Goal: Task Accomplishment & Management: Manage account settings

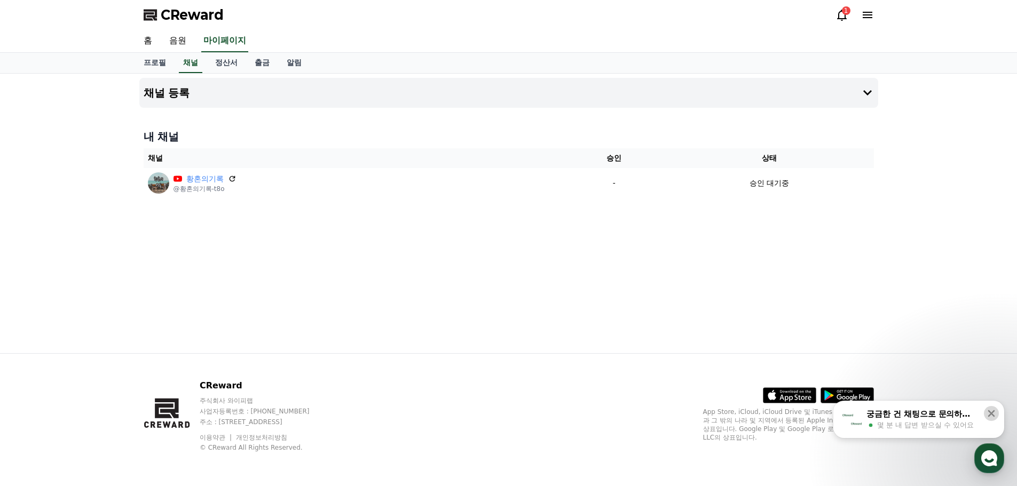
click at [995, 412] on icon at bounding box center [991, 413] width 11 height 11
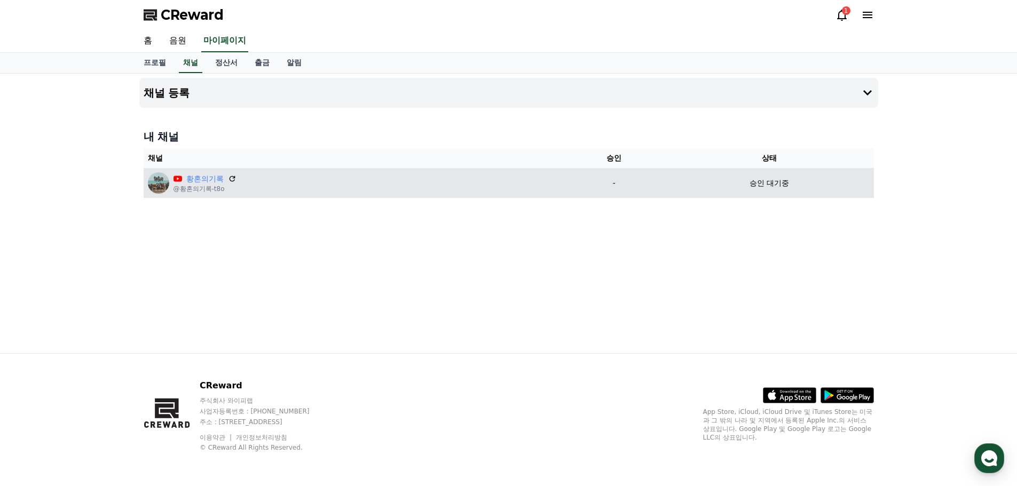
click at [256, 188] on div "황혼의기록 @황혼의기록-t8o" at bounding box center [354, 182] width 412 height 21
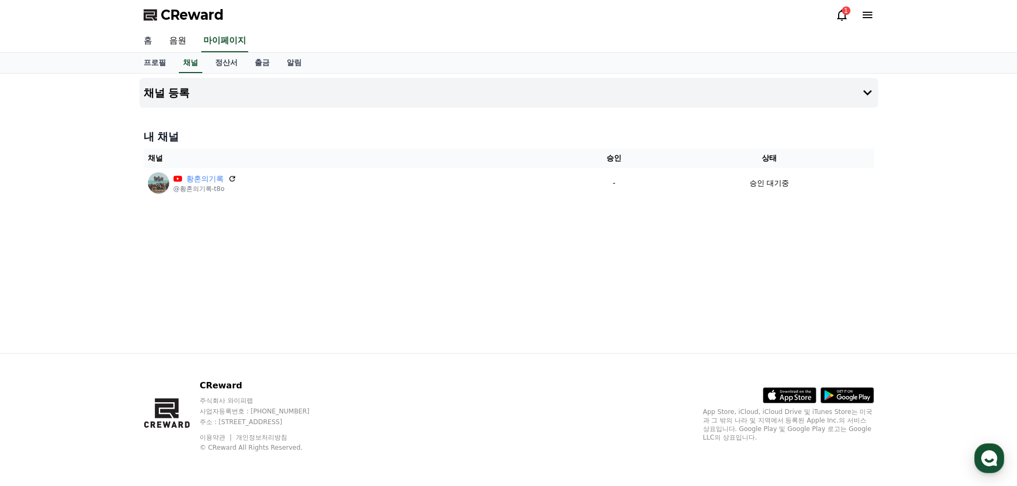
click at [143, 42] on link "홈" at bounding box center [148, 41] width 26 height 22
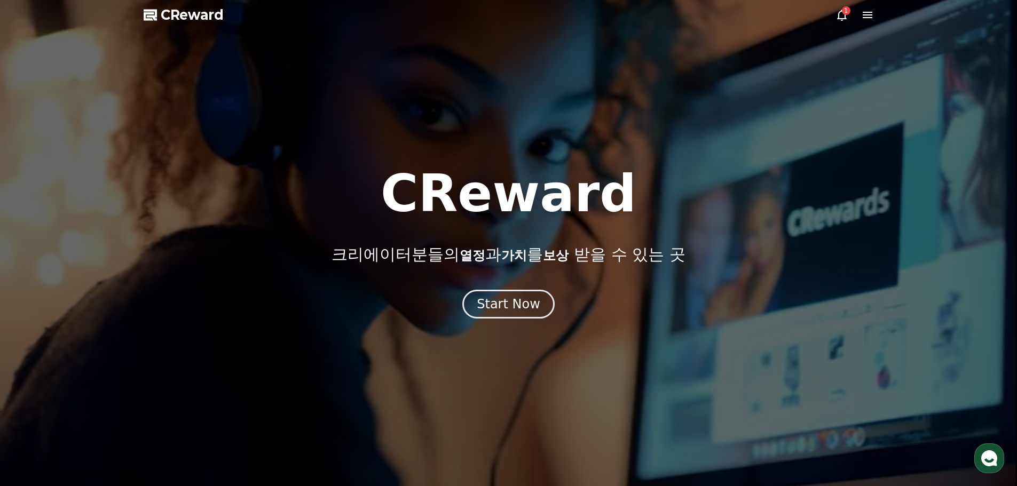
click at [836, 16] on icon at bounding box center [842, 15] width 13 height 13
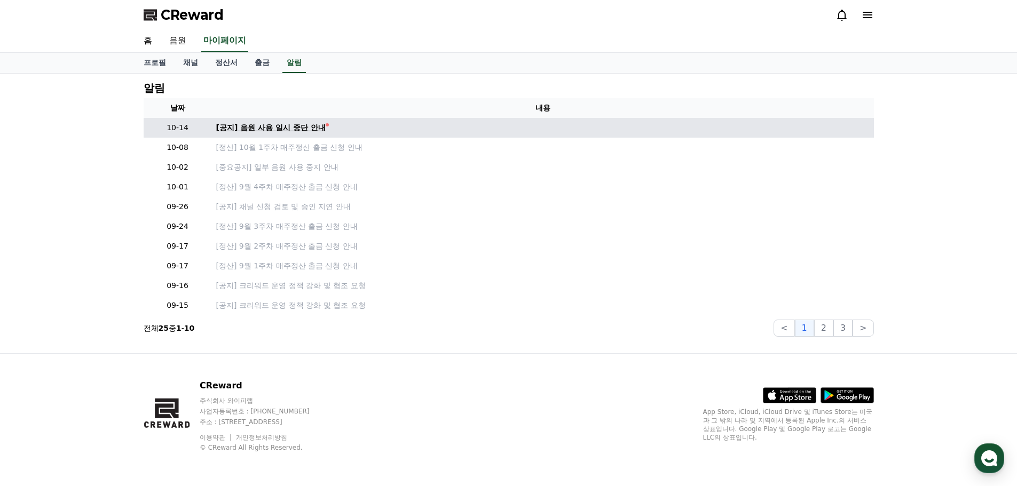
click at [308, 125] on div "[공지] 음원 사용 일시 중단 안내" at bounding box center [270, 127] width 109 height 11
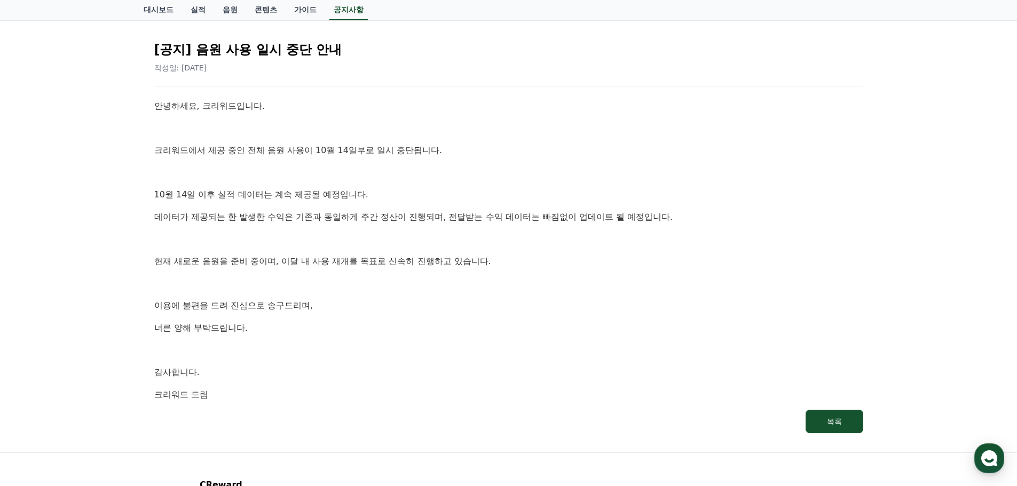
scroll to position [107, 0]
drag, startPoint x: 260, startPoint y: 56, endPoint x: 365, endPoint y: 68, distance: 105.4
click at [365, 68] on div "[공지] 음원 사용 일시 중단 안내 작성일: [DATE]" at bounding box center [508, 53] width 709 height 41
click at [385, 187] on div "안녕하세요, 크리워드입니다. 크리워드에서 제공 중인 전체 음원 사용이 10월 14일부로 일시 중단됩니다. [DATE] 이후 실적 데이터는 계속…" at bounding box center [508, 251] width 709 height 302
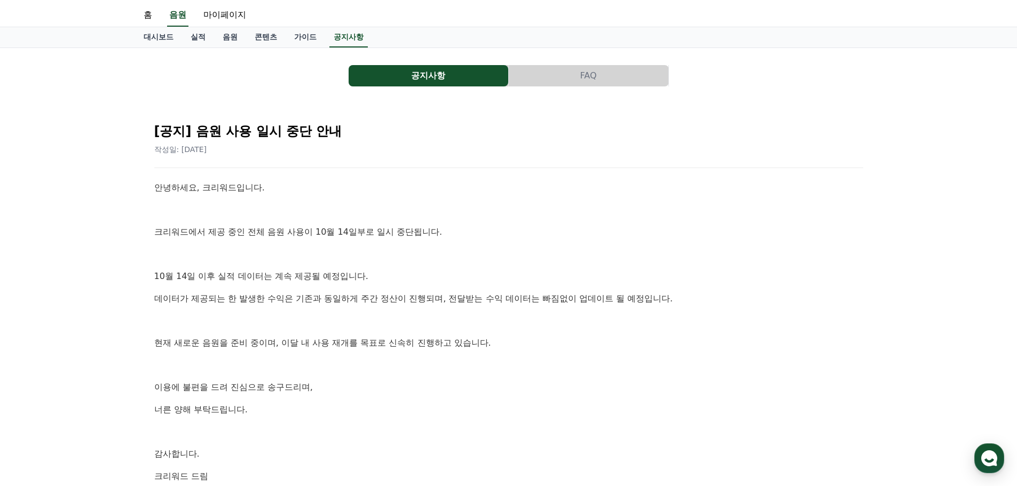
scroll to position [0, 0]
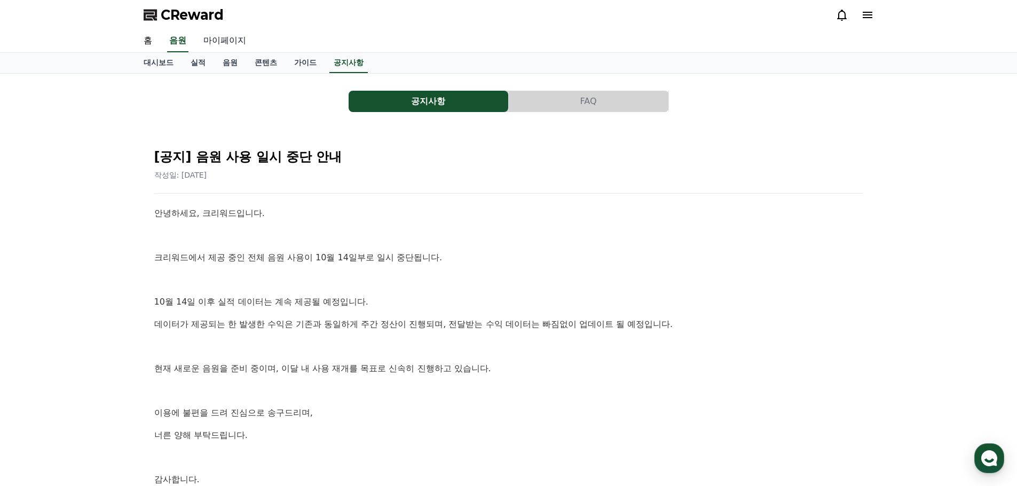
click at [222, 46] on link "마이페이지" at bounding box center [225, 41] width 60 height 22
select select "**********"
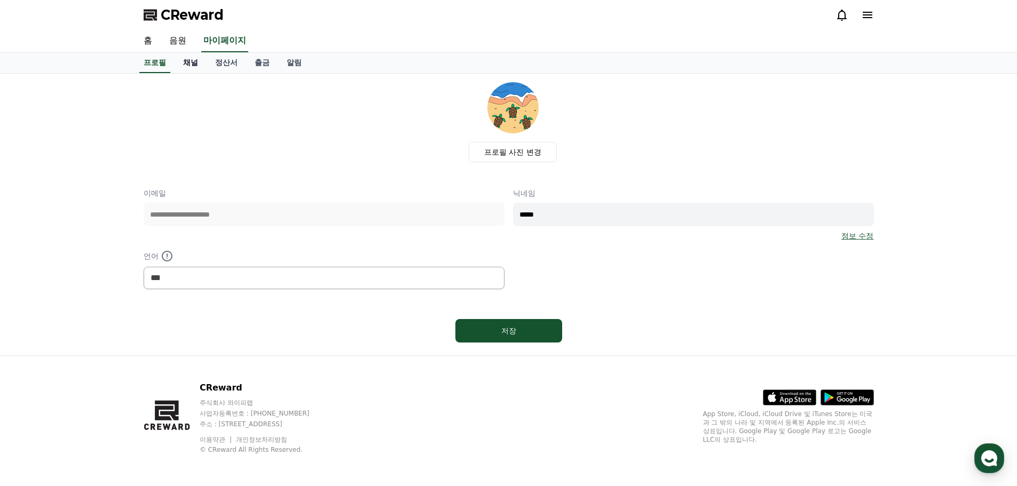
click at [192, 62] on link "채널" at bounding box center [191, 63] width 32 height 20
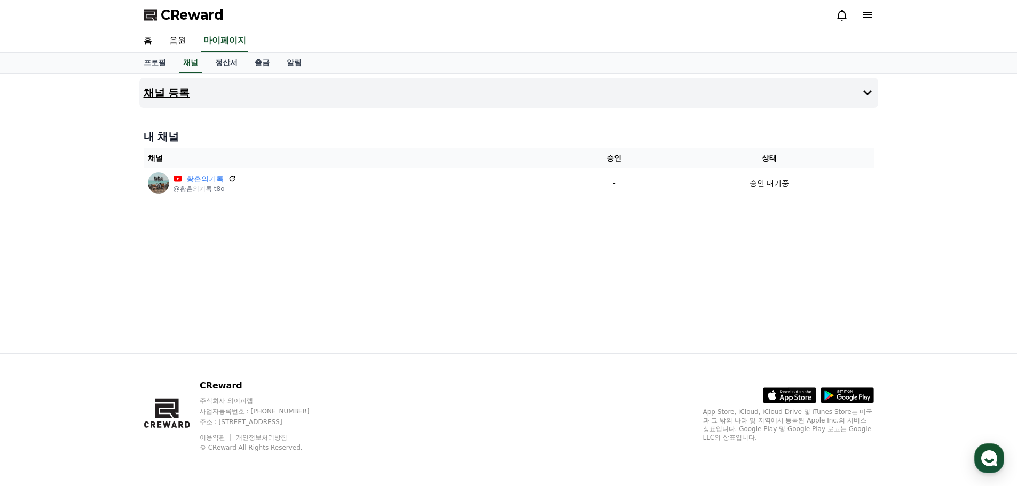
click at [871, 91] on icon at bounding box center [867, 92] width 9 height 5
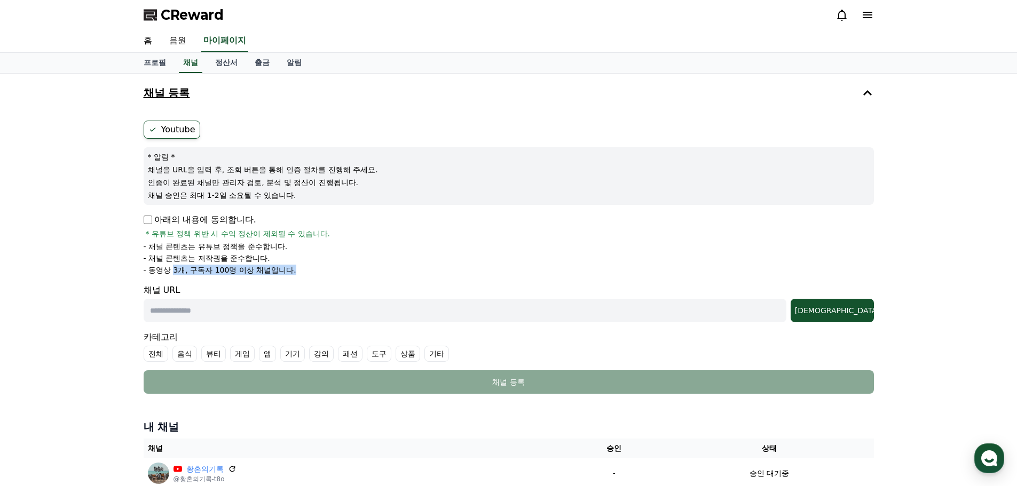
drag, startPoint x: 175, startPoint y: 270, endPoint x: 310, endPoint y: 270, distance: 134.5
click at [310, 270] on li "- 동영상 3개, 구독자 100명 이상 채널입니다." at bounding box center [509, 270] width 730 height 11
click at [350, 260] on li "- 채널 콘텐츠는 저작권을 준수합니다." at bounding box center [509, 258] width 730 height 11
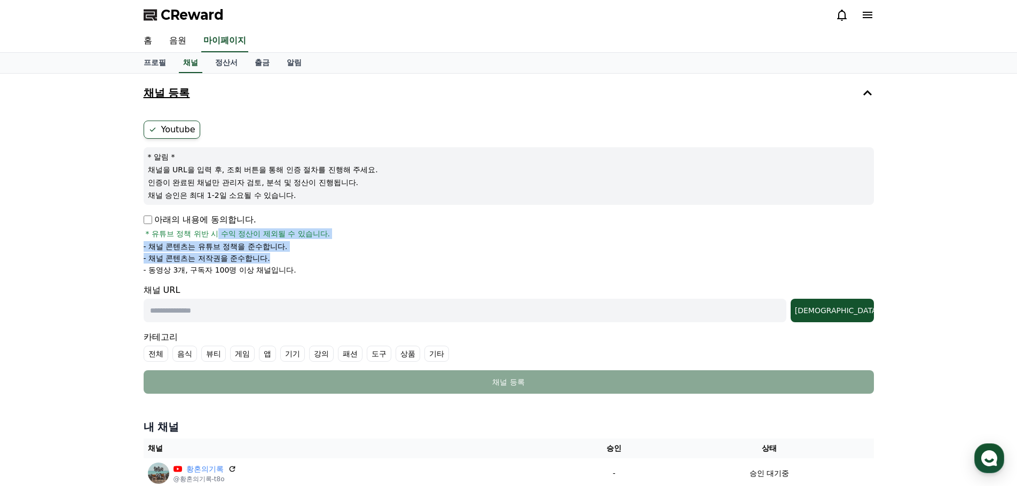
drag, startPoint x: 219, startPoint y: 239, endPoint x: 278, endPoint y: 259, distance: 62.1
click at [278, 259] on div "아래의 내용에 동의합니다. * 유튜브 정책 위반 시 수익 정산이 제외될 수 있습니다. - 채널 콘텐츠는 유튜브 정책을 준수합니다. - 채널 콘…" at bounding box center [509, 245] width 730 height 62
click at [348, 269] on li "- 동영상 3개, 구독자 100명 이상 채널입니다." at bounding box center [509, 270] width 730 height 11
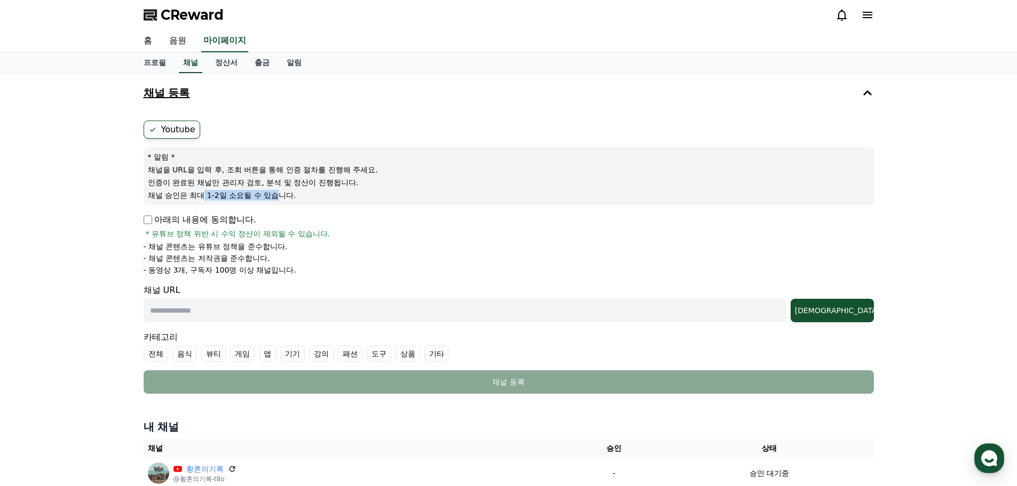
drag, startPoint x: 204, startPoint y: 200, endPoint x: 279, endPoint y: 200, distance: 74.2
click at [279, 200] on p "채널 승인은 최대 1-2일 소요될 수 있습니다." at bounding box center [509, 195] width 722 height 11
click at [352, 248] on li "- 채널 콘텐츠는 유튜브 정책을 준수합니다." at bounding box center [509, 246] width 730 height 11
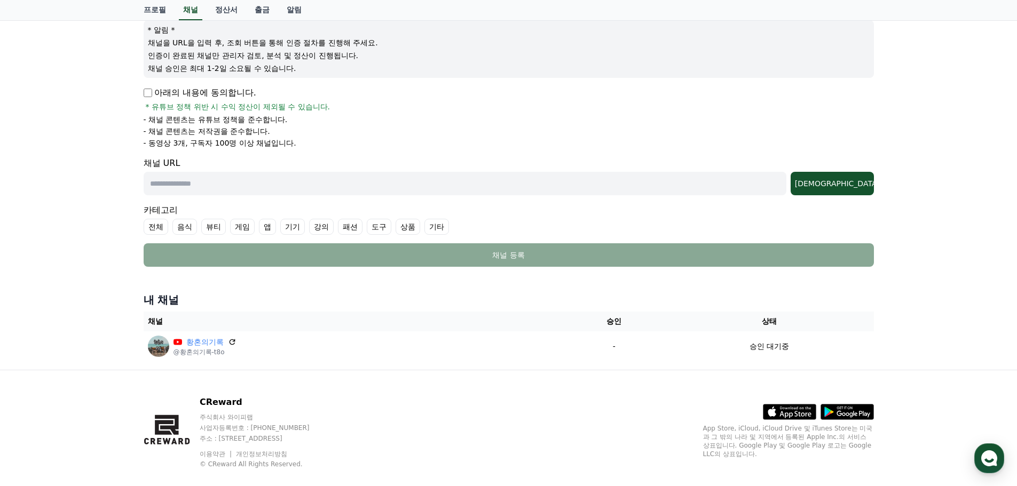
scroll to position [144, 0]
